Goal: Answer question/provide support: Share knowledge or assist other users

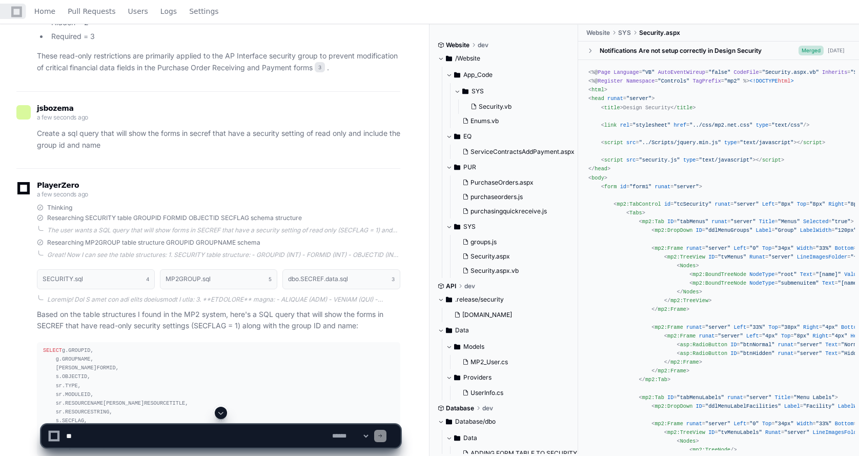
scroll to position [1184, 0]
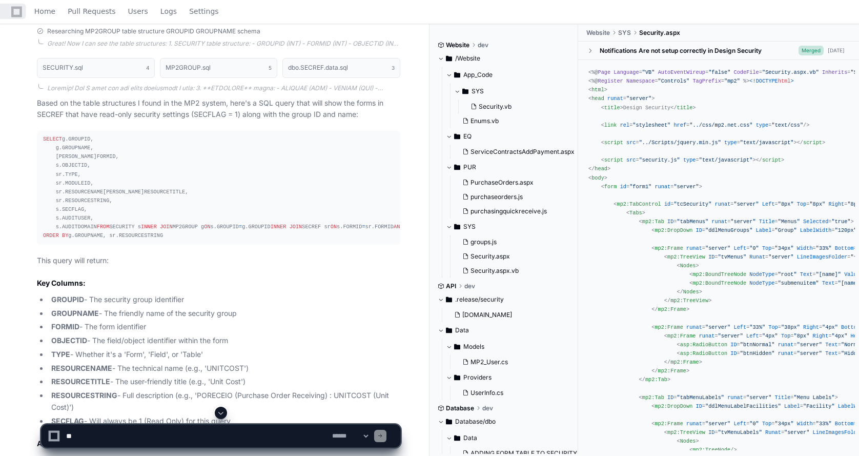
click at [221, 408] on button at bounding box center [221, 412] width 12 height 12
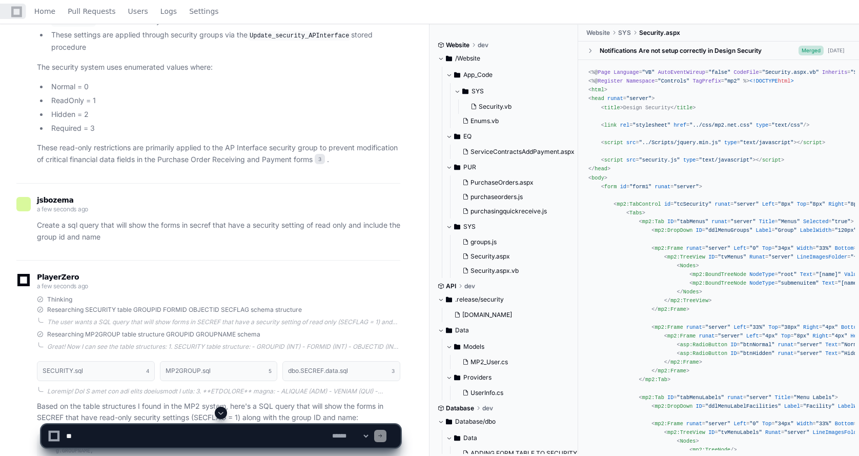
scroll to position [972, 0]
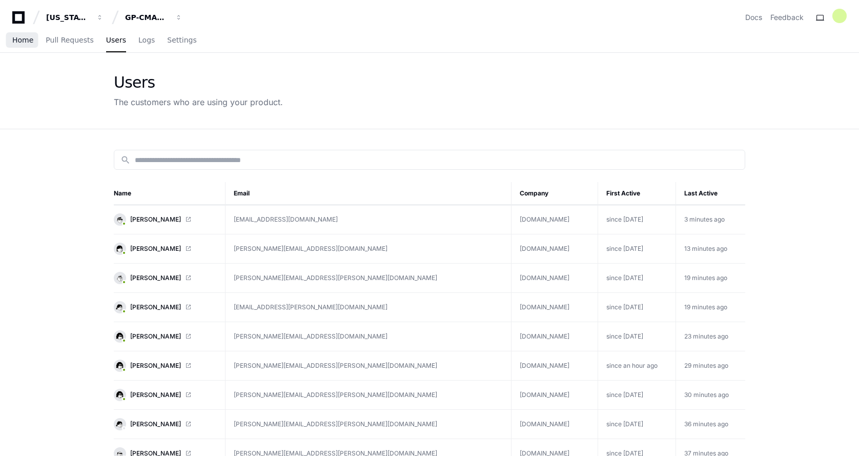
click at [26, 45] on link "Home" at bounding box center [22, 41] width 21 height 24
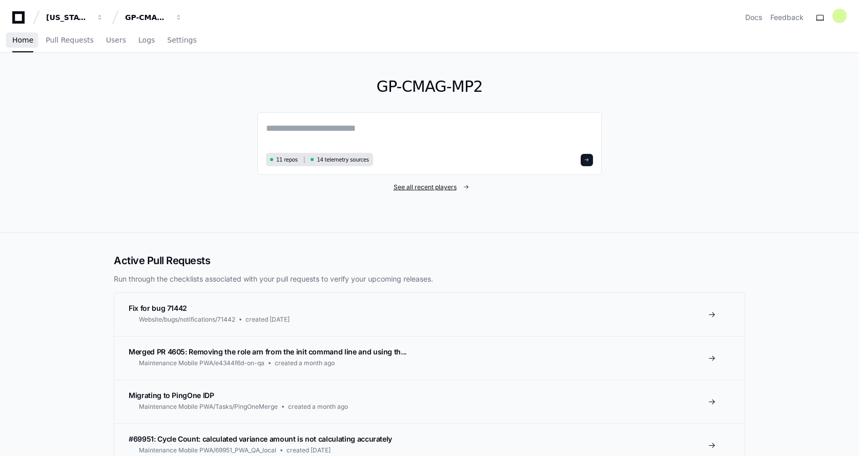
click at [411, 187] on span "See all recent players" at bounding box center [425, 187] width 63 height 8
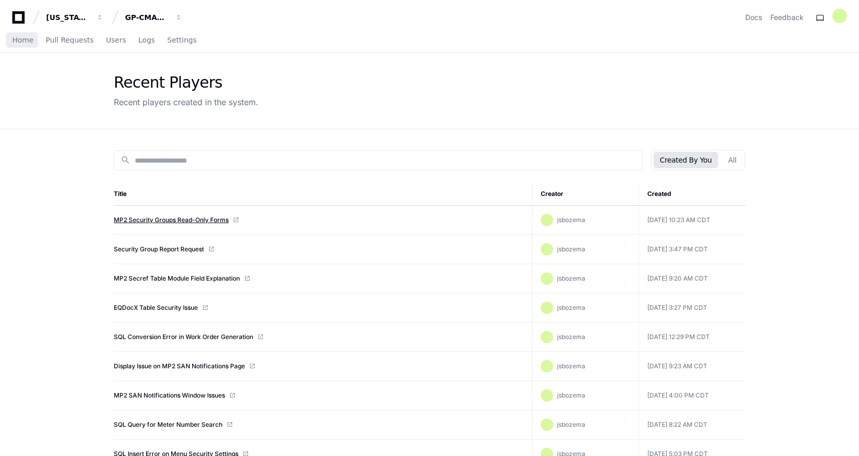
click at [156, 222] on link "MP2 Security Groups Read-Only Forms" at bounding box center [171, 220] width 115 height 8
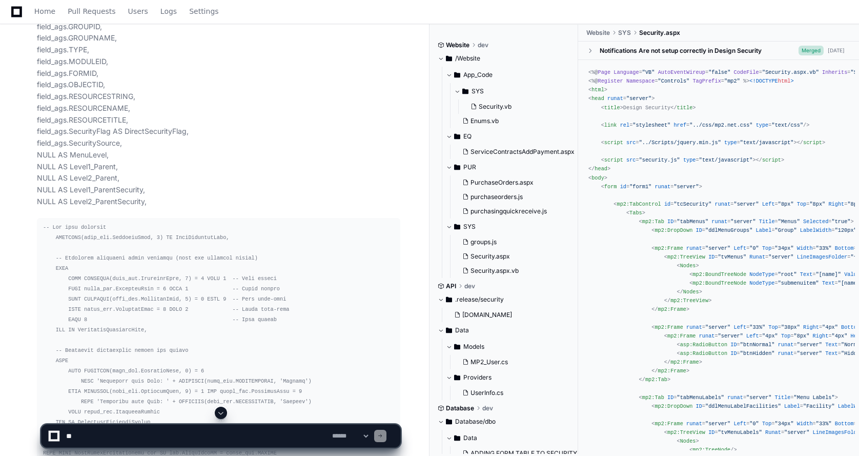
drag, startPoint x: 207, startPoint y: 206, endPoint x: 214, endPoint y: 387, distance: 181.6
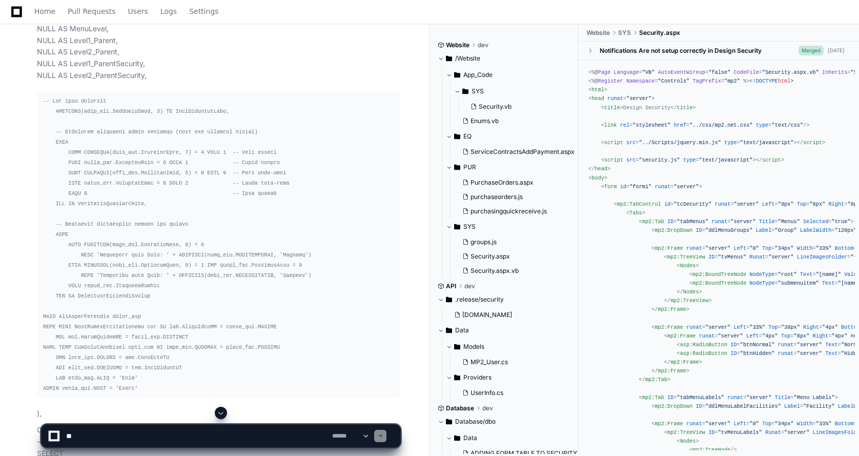
click at [221, 414] on span at bounding box center [221, 412] width 8 height 8
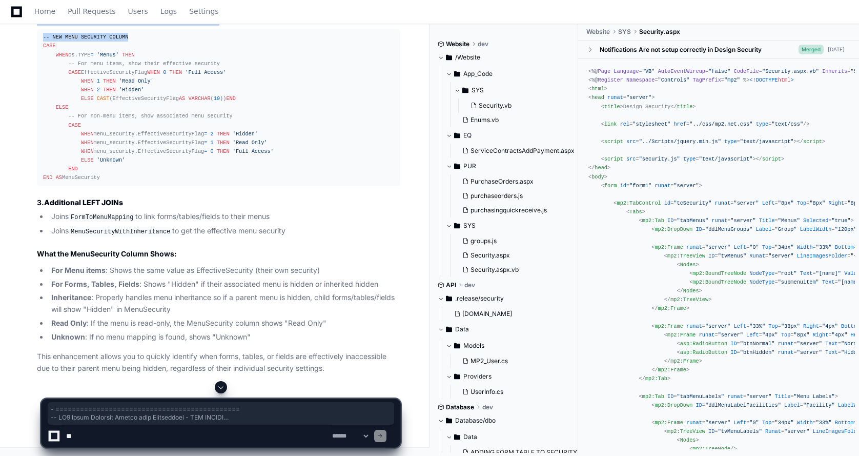
scroll to position [7753, 0]
drag, startPoint x: 45, startPoint y: 139, endPoint x: 259, endPoint y: 228, distance: 232.3
copy div "- ============================================= -- MP2 Group Security Report wi…"
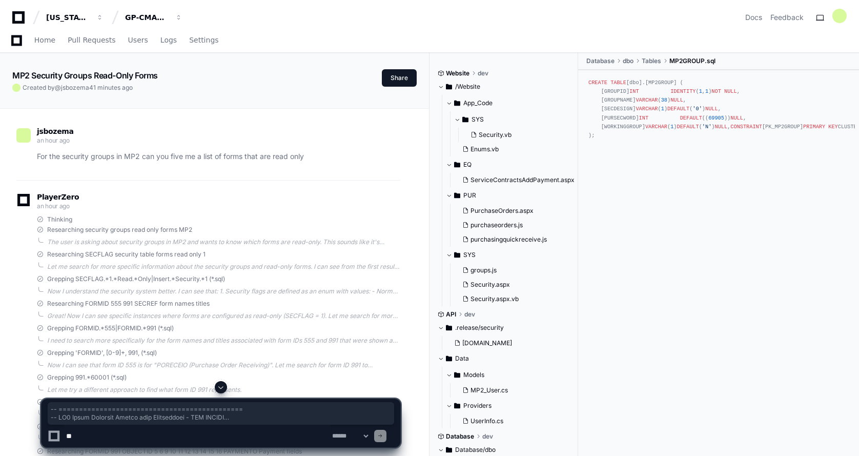
scroll to position [7673, 0]
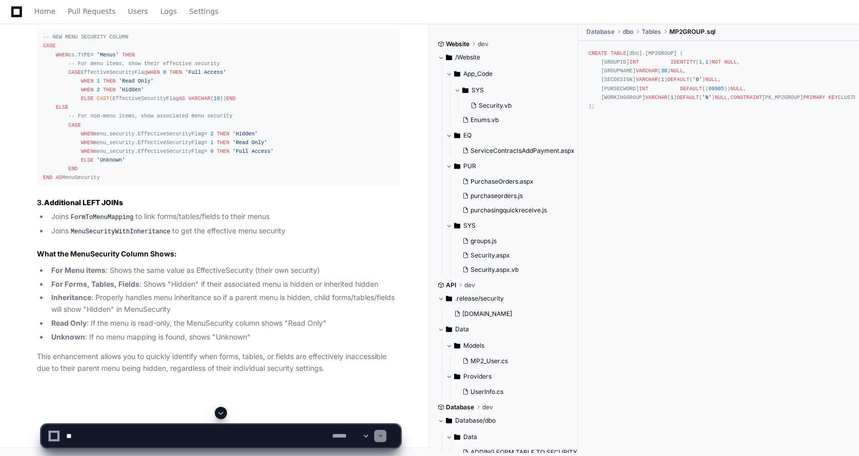
click at [86, 438] on textarea at bounding box center [197, 435] width 266 height 23
paste textarea "**********"
type textarea "**********"
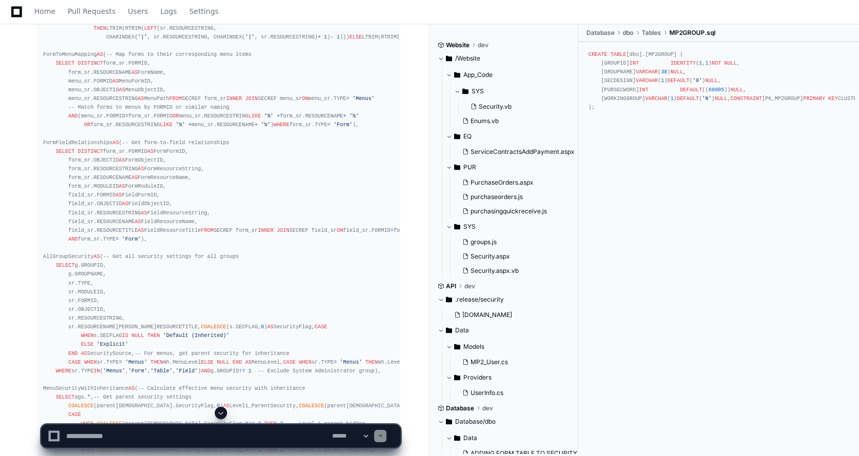
scroll to position [8451, 0]
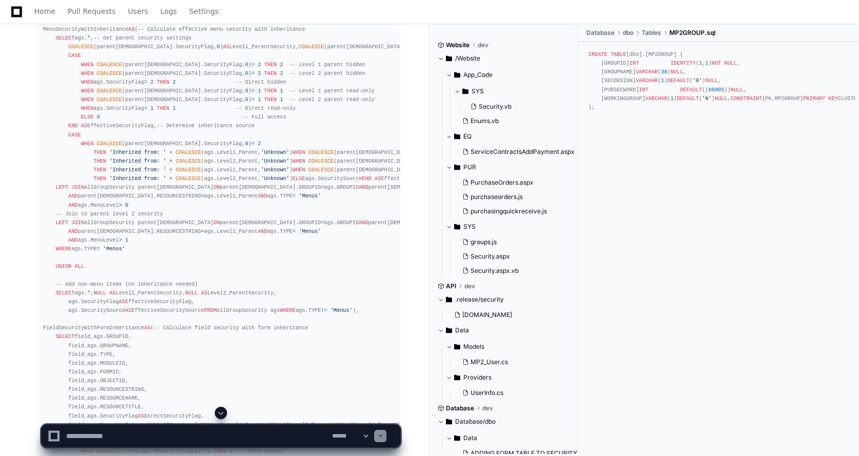
click at [222, 417] on button at bounding box center [221, 412] width 12 height 12
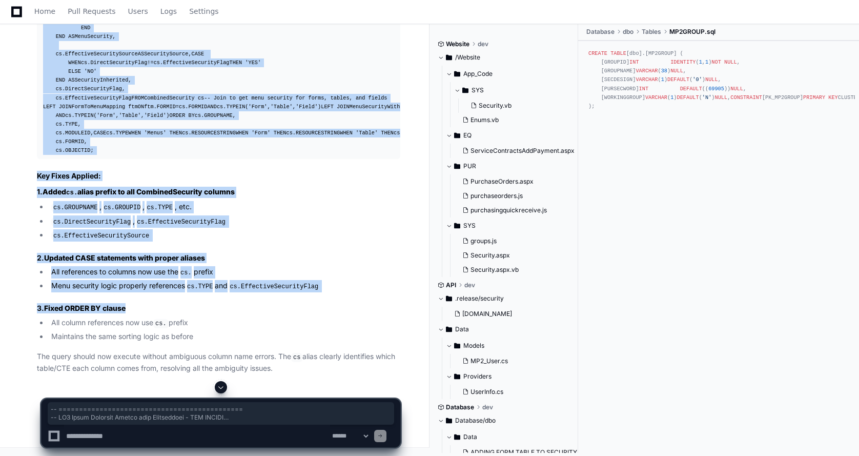
scroll to position [11925, 0]
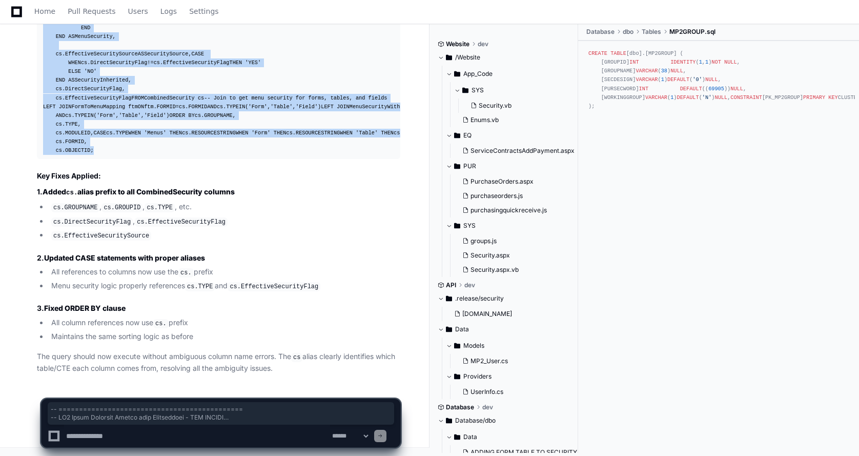
drag, startPoint x: 35, startPoint y: 238, endPoint x: 334, endPoint y: 151, distance: 311.2
copy div "-- ============================================= -- MP2 Group Security Report w…"
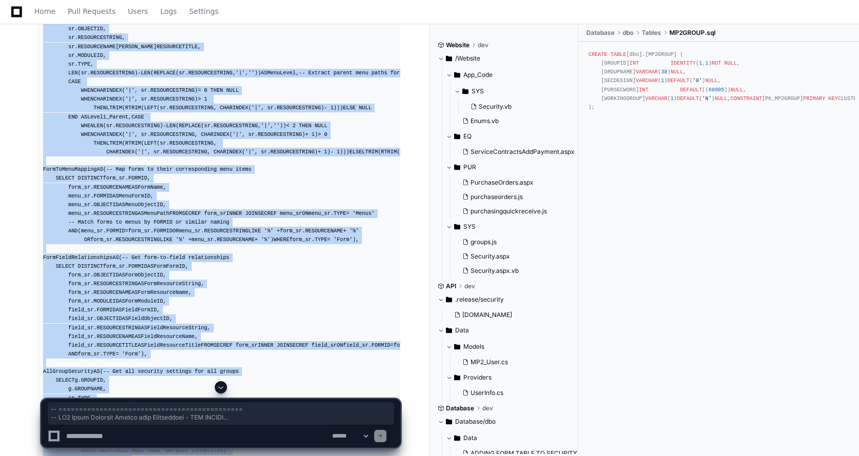
scroll to position [7979, 0]
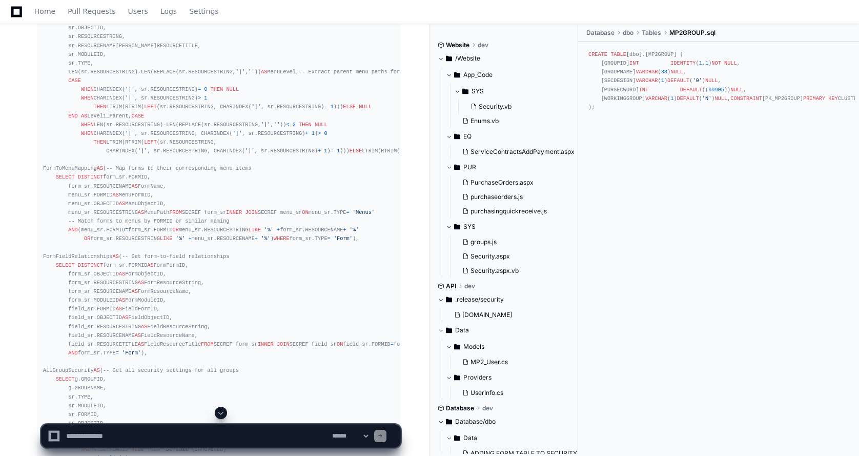
drag, startPoint x: 130, startPoint y: 281, endPoint x: 121, endPoint y: 280, distance: 8.7
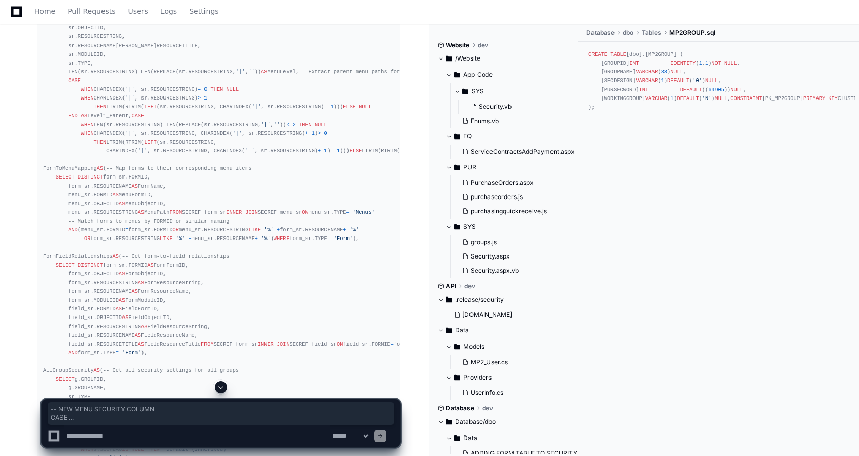
drag, startPoint x: 113, startPoint y: 284, endPoint x: 16, endPoint y: 127, distance: 184.5
copy div "-- NEW MENU SECURITY COLUMN CASE WHEN cs.TYPE = 'Menus' THEN -- For menu items,…"
